Goal: Transaction & Acquisition: Subscribe to service/newsletter

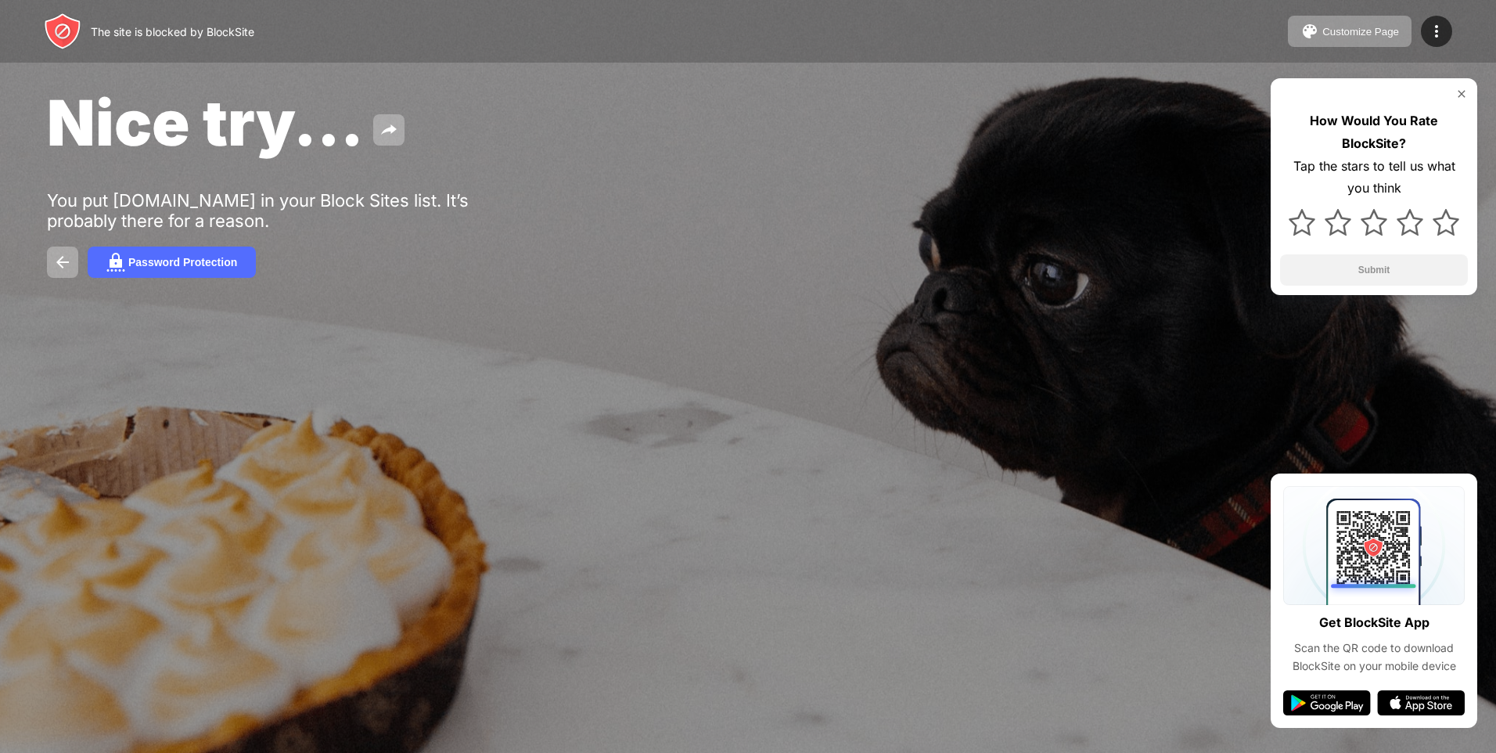
drag, startPoint x: 1448, startPoint y: 83, endPoint x: 1458, endPoint y: 90, distance: 12.4
click at [1456, 89] on div "How Would You Rate BlockSite? Tap the stars to tell us what you think Submit" at bounding box center [1374, 186] width 207 height 217
click at [1458, 91] on img at bounding box center [1462, 94] width 13 height 13
click at [146, 256] on div "Password Protection" at bounding box center [182, 262] width 109 height 13
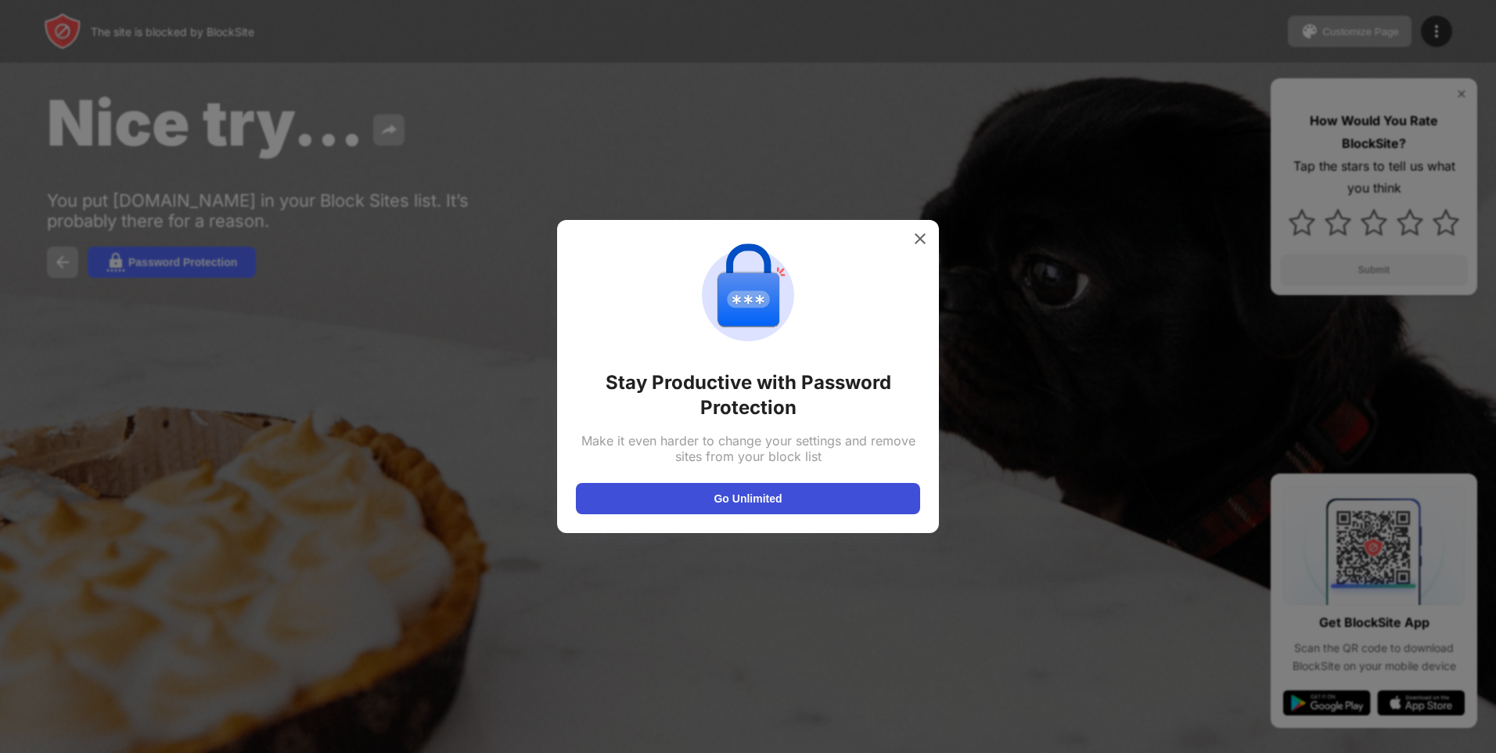
click at [671, 497] on button "Go Unlimited" at bounding box center [748, 498] width 344 height 31
